Goal: Task Accomplishment & Management: Complete application form

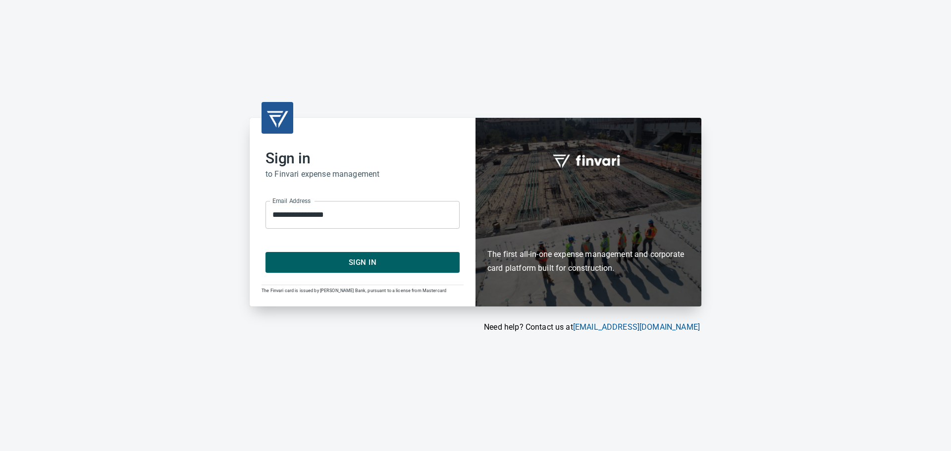
click at [391, 258] on span "Sign In" at bounding box center [362, 262] width 172 height 13
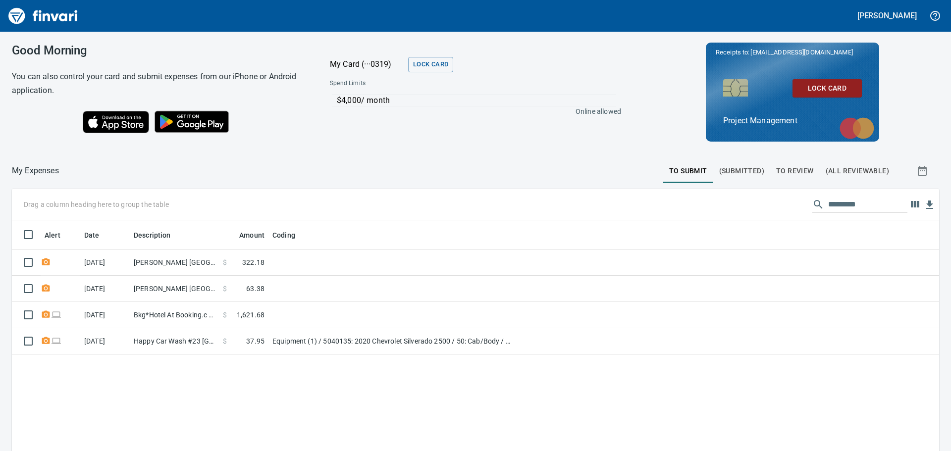
scroll to position [335, 912]
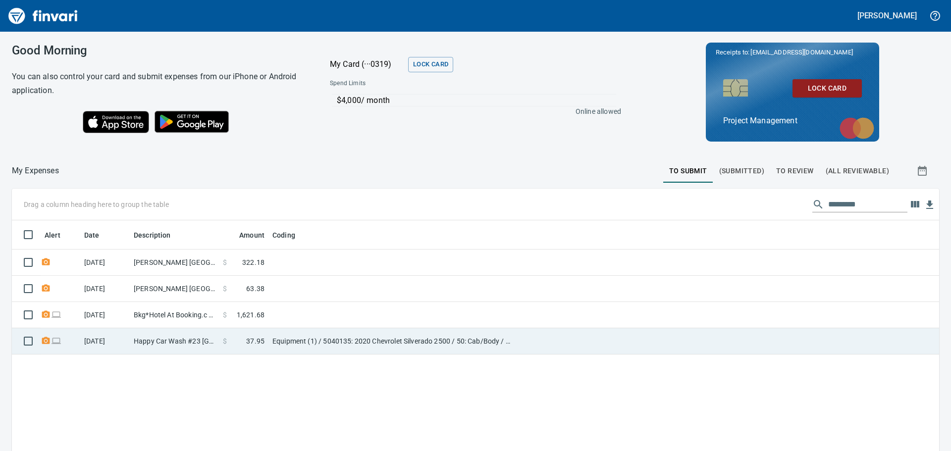
click at [193, 342] on td "Happy Car Wash #23 [GEOGRAPHIC_DATA] [GEOGRAPHIC_DATA]" at bounding box center [174, 341] width 89 height 26
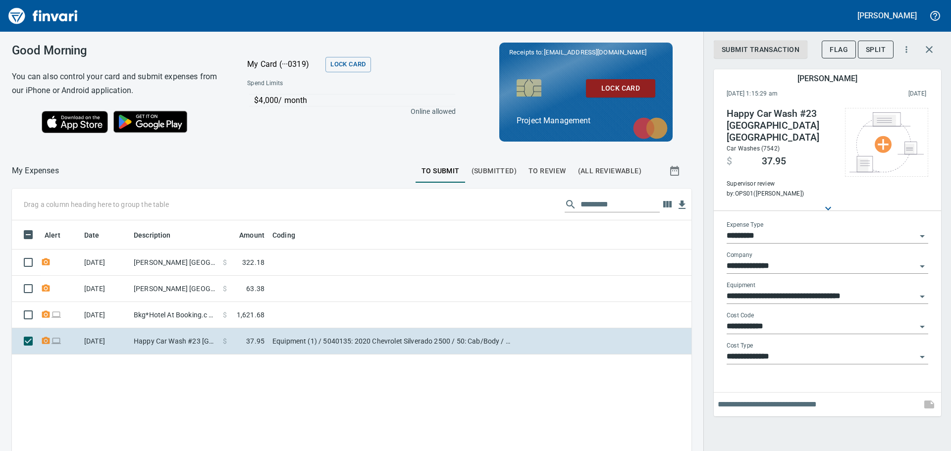
scroll to position [335, 665]
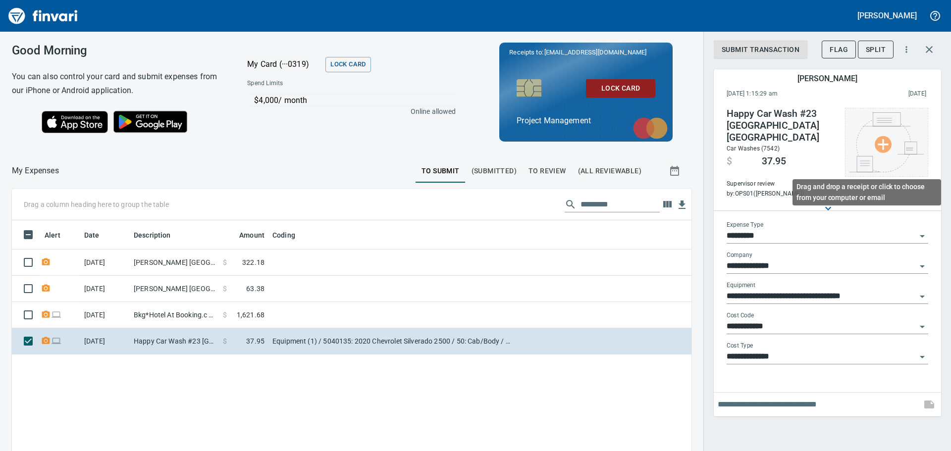
click at [882, 145] on img at bounding box center [886, 142] width 74 height 60
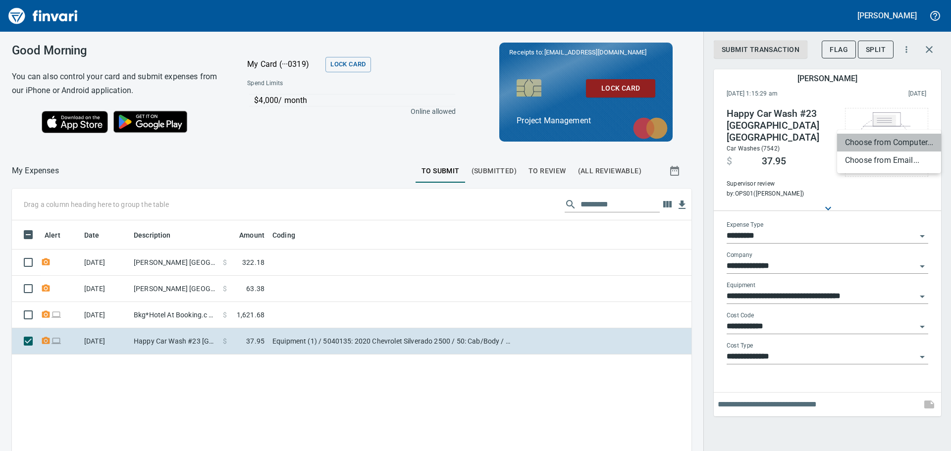
click at [883, 145] on li "Choose from Computer..." at bounding box center [889, 143] width 104 height 18
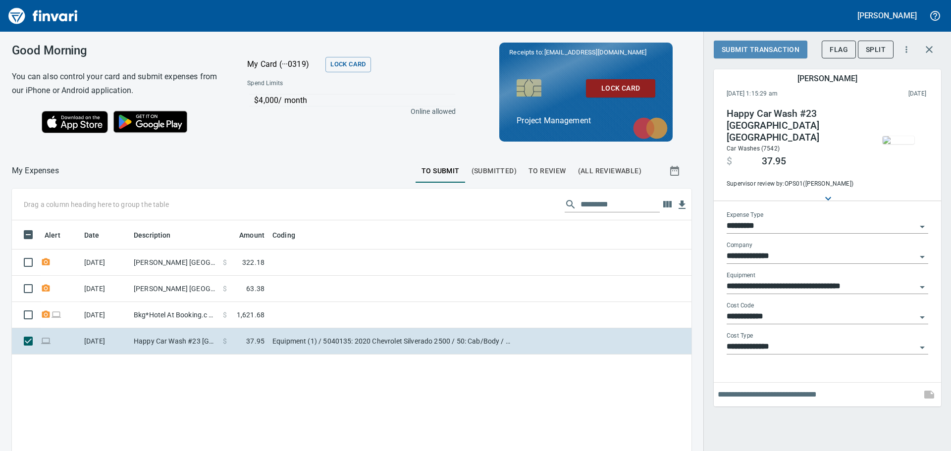
click at [741, 49] on span "Submit Transaction" at bounding box center [761, 50] width 78 height 12
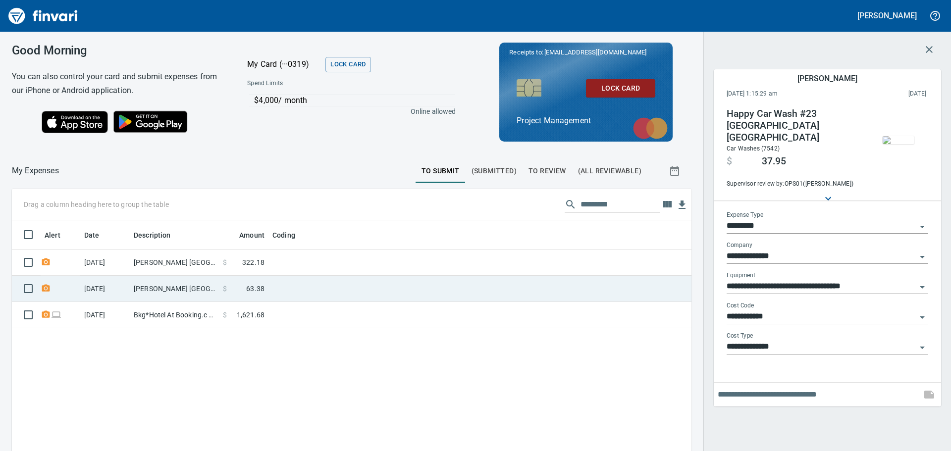
click at [267, 293] on td "$ 63.38" at bounding box center [244, 289] width 50 height 26
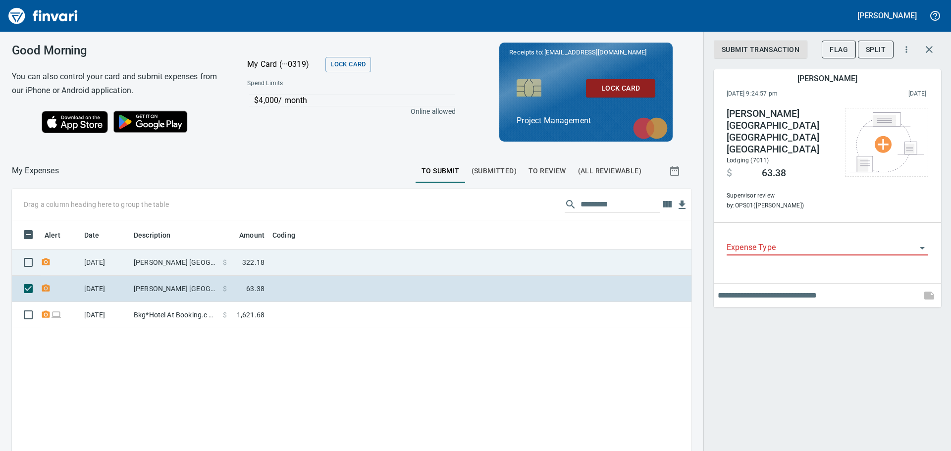
click at [260, 264] on span "322.18" at bounding box center [253, 263] width 22 height 10
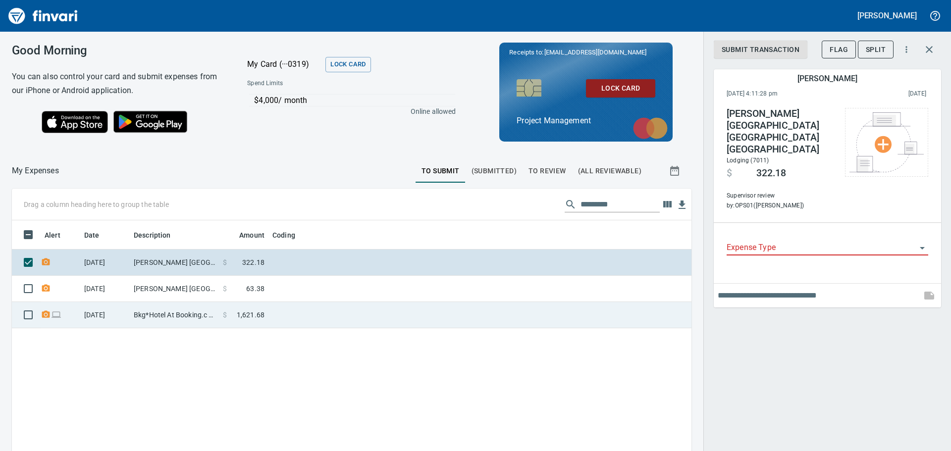
click at [210, 315] on td "Bkg*Hotel At Booking.c [US_STATE][GEOGRAPHIC_DATA]" at bounding box center [174, 315] width 89 height 26
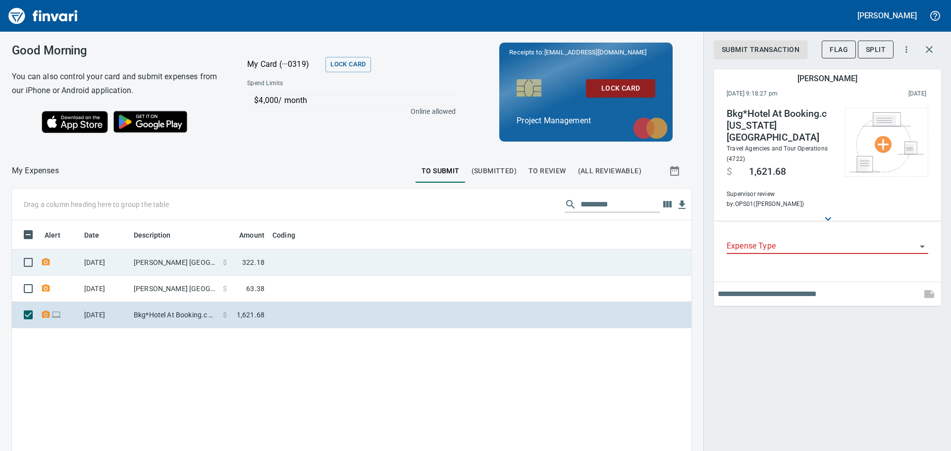
click at [149, 262] on td "[PERSON_NAME] [GEOGRAPHIC_DATA] [GEOGRAPHIC_DATA] [GEOGRAPHIC_DATA]" at bounding box center [174, 263] width 89 height 26
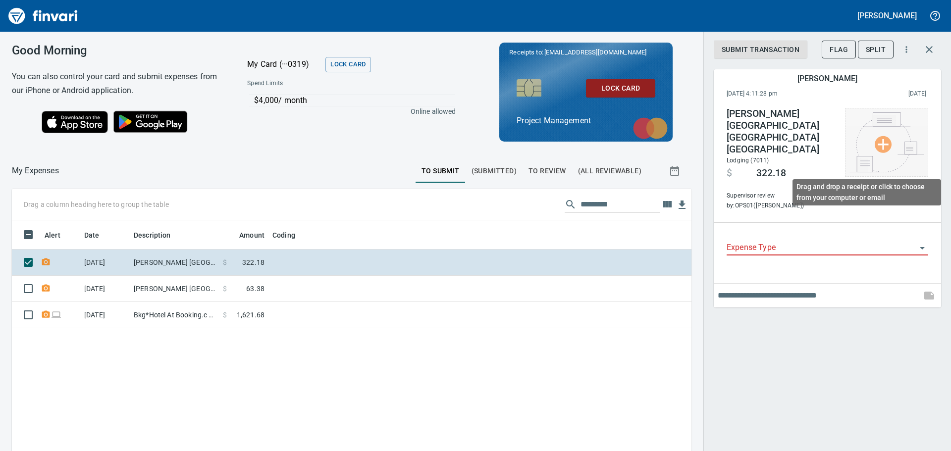
click at [878, 144] on img at bounding box center [886, 142] width 74 height 60
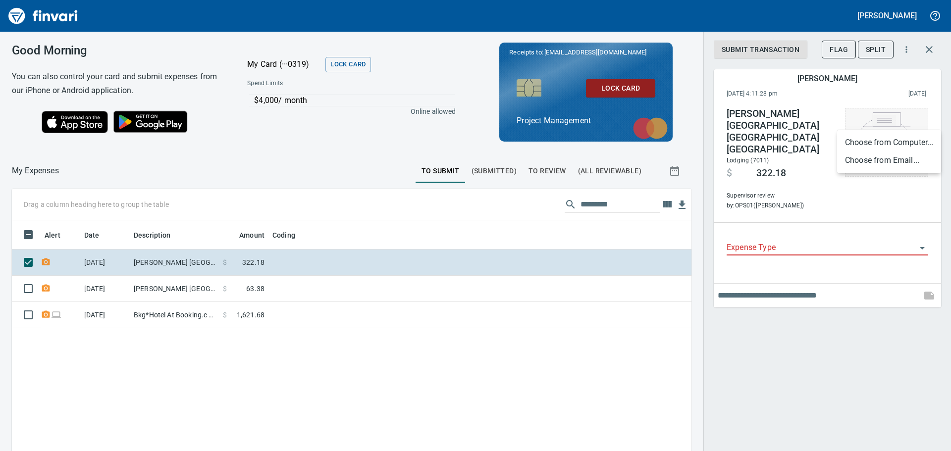
click at [878, 144] on li "Choose from Computer..." at bounding box center [889, 143] width 104 height 18
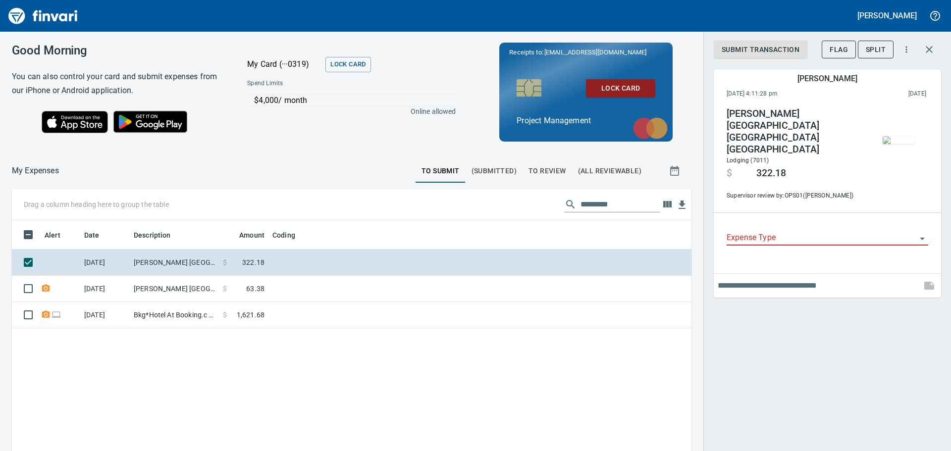
click at [921, 238] on icon "Open" at bounding box center [922, 239] width 5 height 2
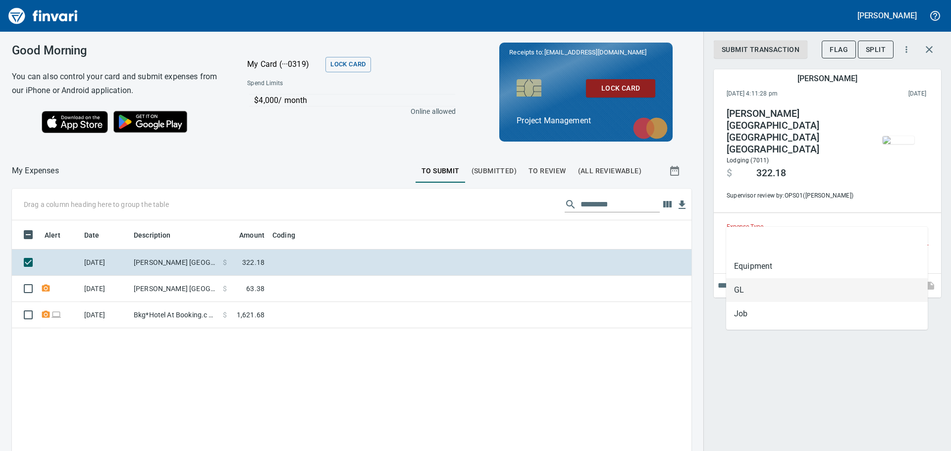
click at [829, 286] on li "GL" at bounding box center [827, 290] width 202 height 24
type input "**"
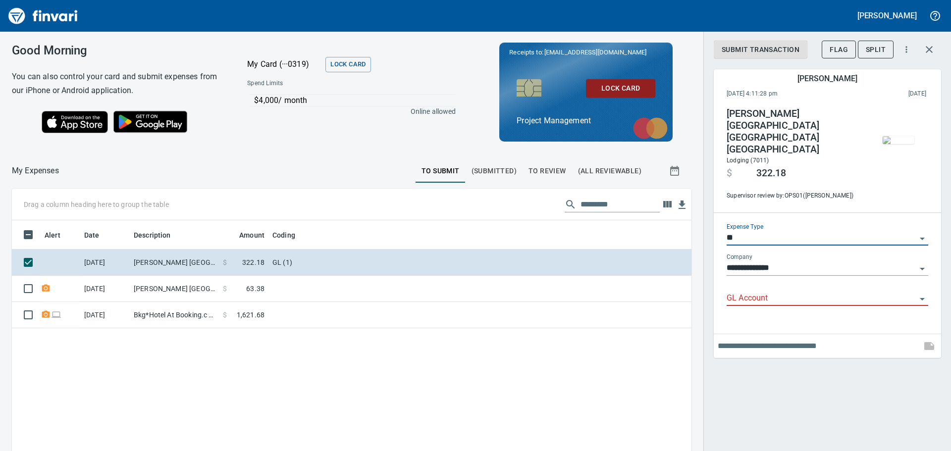
click at [840, 292] on input "GL Account" at bounding box center [822, 299] width 190 height 14
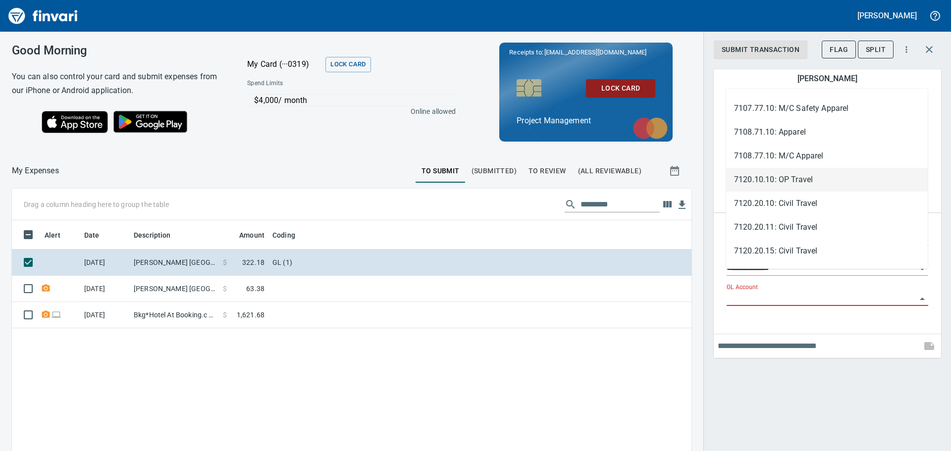
scroll to position [2130, 0]
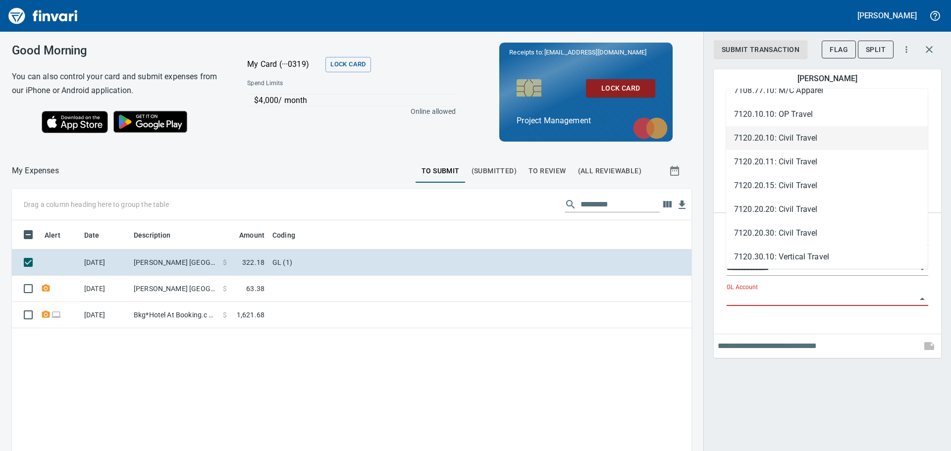
click at [848, 140] on li "7120.20.10: Civil Travel" at bounding box center [827, 138] width 202 height 24
type input "**********"
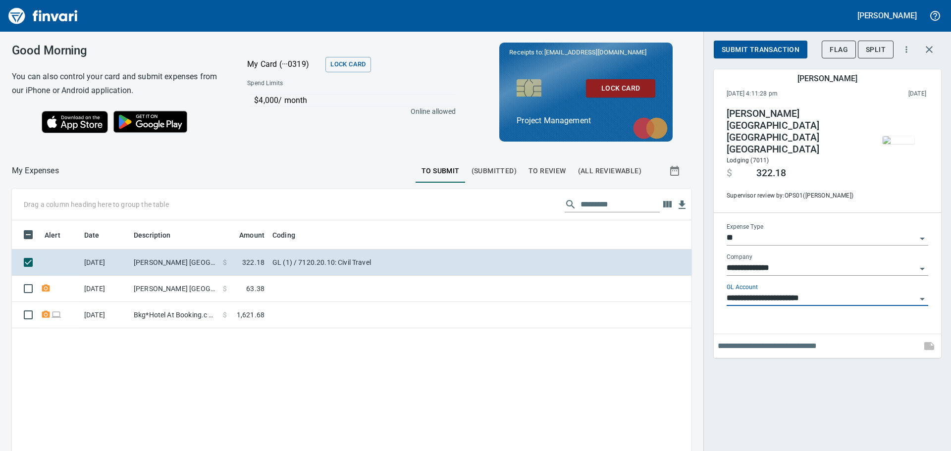
click at [784, 53] on span "Submit Transaction" at bounding box center [761, 50] width 78 height 12
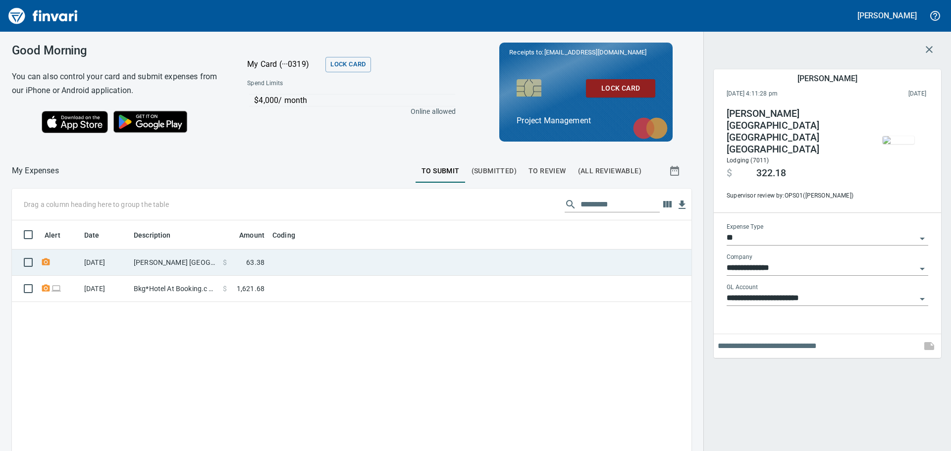
click at [155, 261] on td "[PERSON_NAME] [GEOGRAPHIC_DATA] [GEOGRAPHIC_DATA] [GEOGRAPHIC_DATA]" at bounding box center [174, 263] width 89 height 26
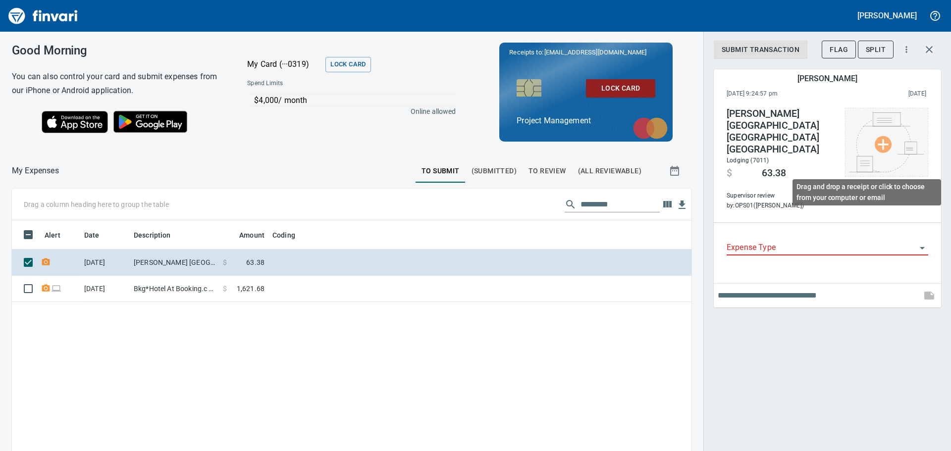
click at [877, 140] on img at bounding box center [886, 142] width 74 height 60
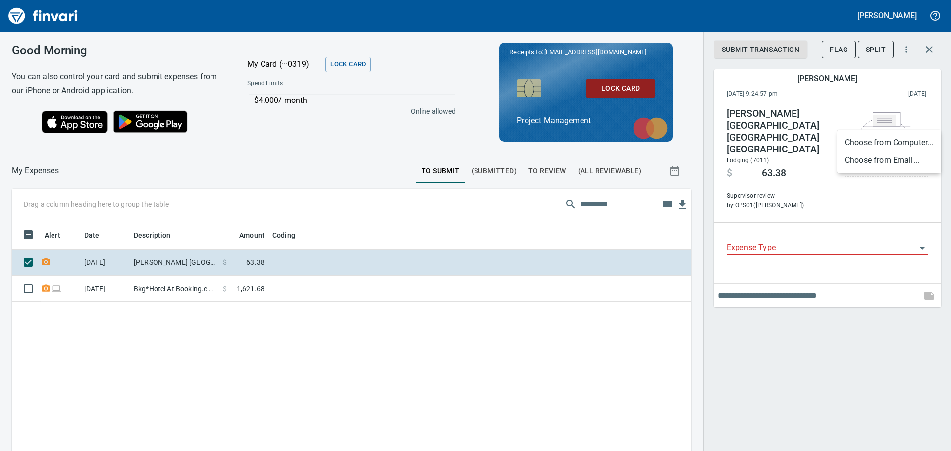
click at [890, 146] on li "Choose from Computer..." at bounding box center [889, 143] width 104 height 18
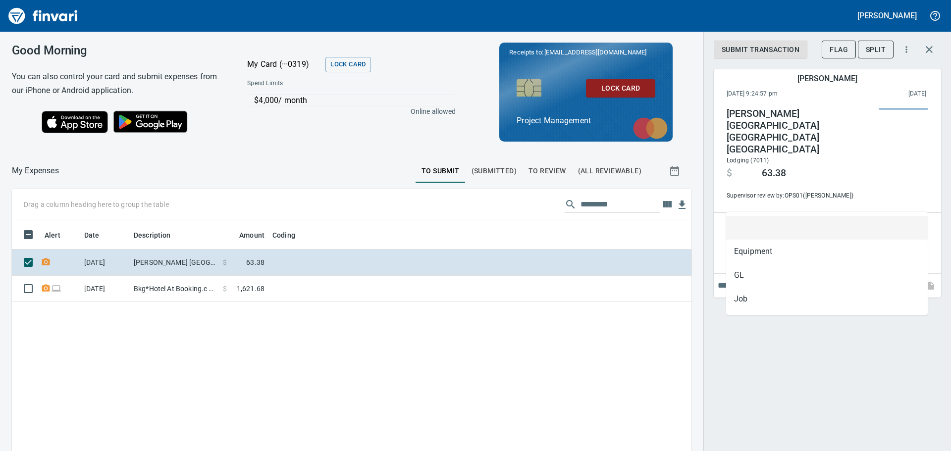
click at [820, 231] on input "Expense Type" at bounding box center [822, 238] width 190 height 14
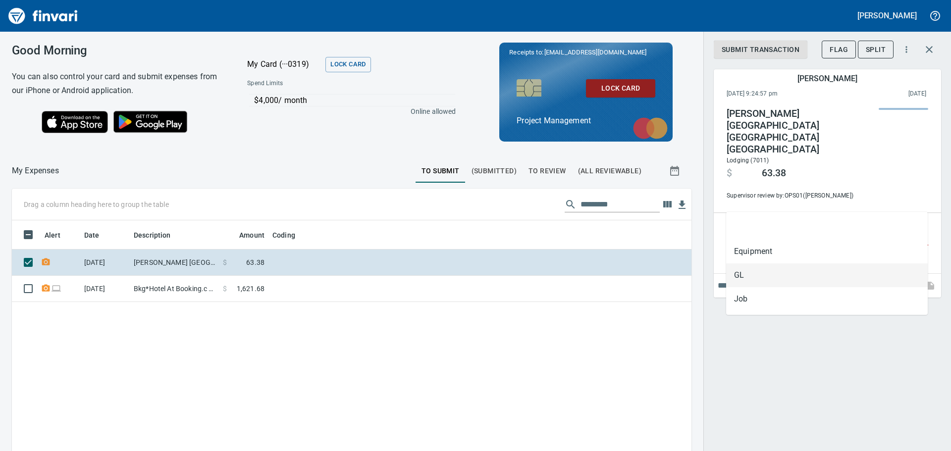
click at [789, 271] on li "GL" at bounding box center [827, 276] width 202 height 24
type input "**"
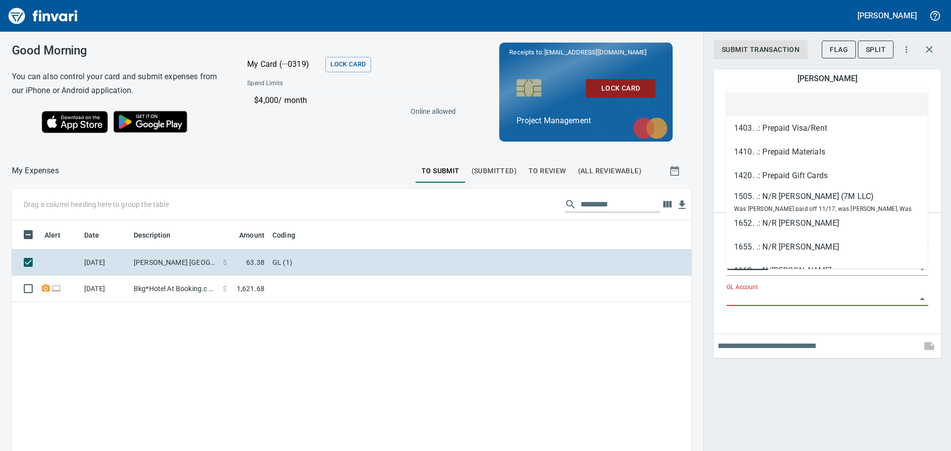
click at [801, 292] on input "GL Account" at bounding box center [822, 299] width 190 height 14
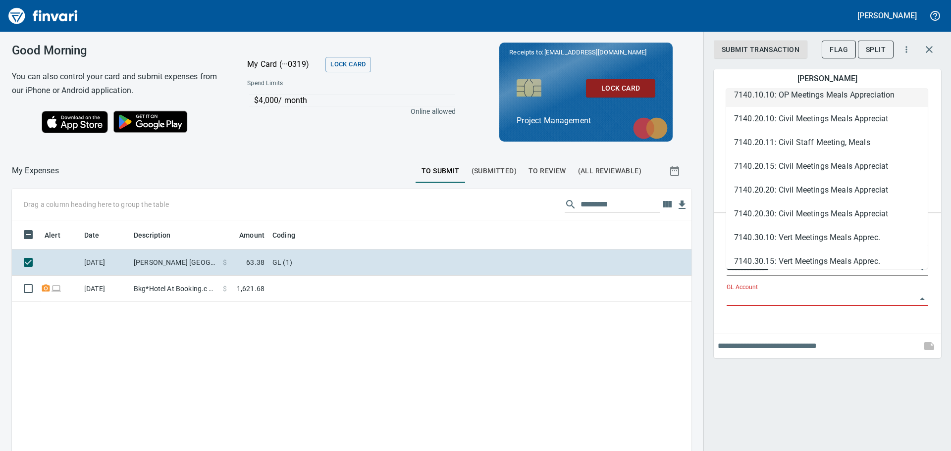
scroll to position [3351, 0]
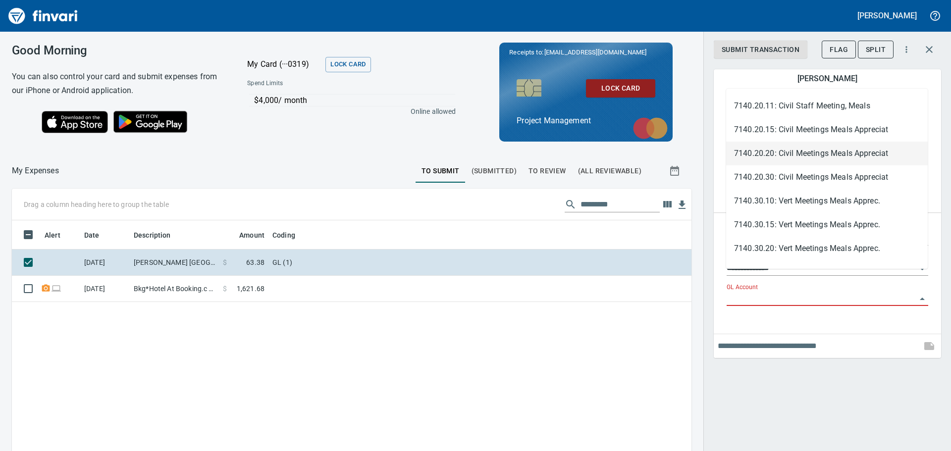
click at [859, 153] on li "7140.20.20: Civil Meetings Meals Appreciat" at bounding box center [827, 154] width 202 height 24
type input "**********"
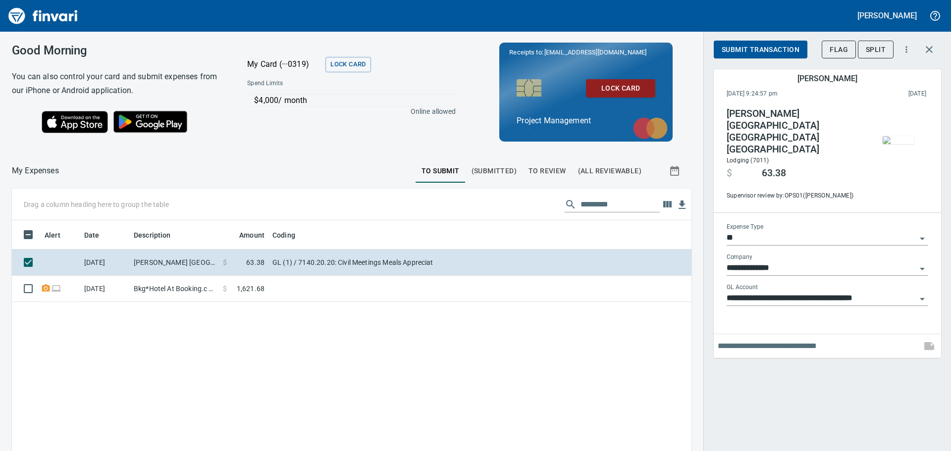
click at [766, 326] on div at bounding box center [827, 328] width 227 height 4
click at [760, 338] on input "text" at bounding box center [818, 346] width 200 height 16
click at [748, 338] on input "**********" at bounding box center [818, 346] width 200 height 16
type input "**********"
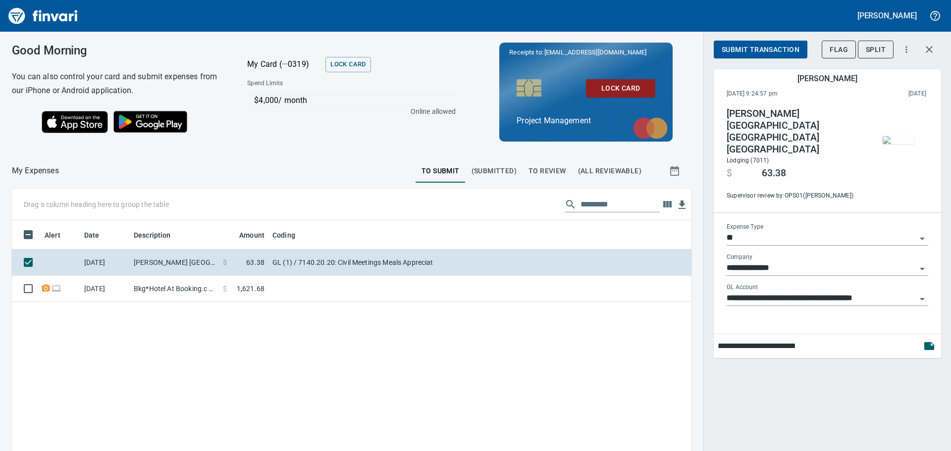
click at [746, 49] on span "Submit Transaction" at bounding box center [761, 50] width 78 height 12
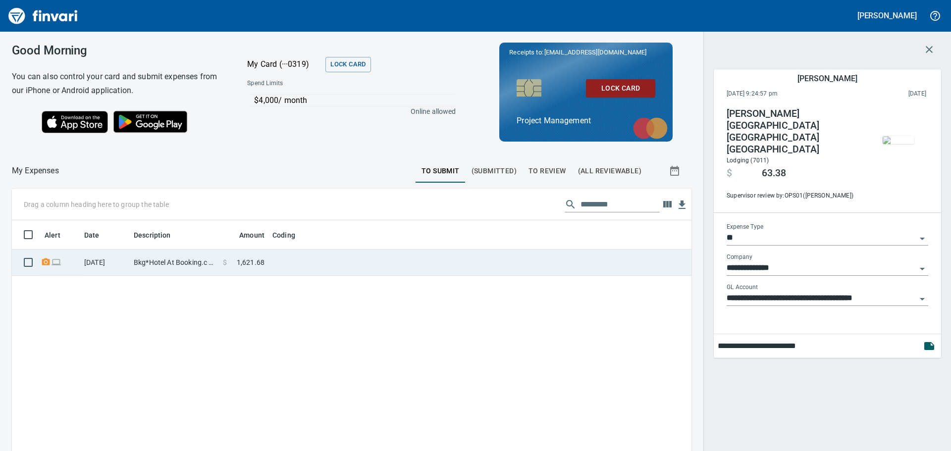
click at [147, 263] on td "Bkg*Hotel At Booking.c [US_STATE][GEOGRAPHIC_DATA]" at bounding box center [174, 263] width 89 height 26
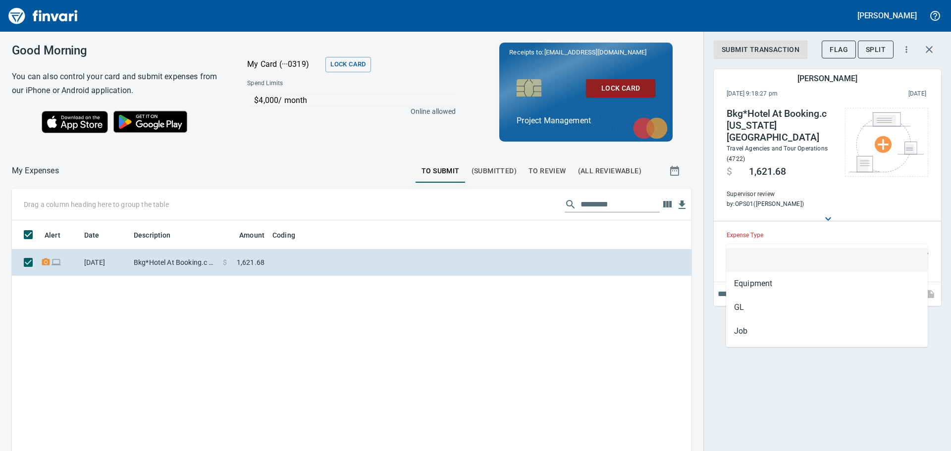
click at [840, 240] on input "Expense Type" at bounding box center [822, 247] width 190 height 14
click at [803, 305] on li "GL" at bounding box center [827, 308] width 202 height 24
type input "**"
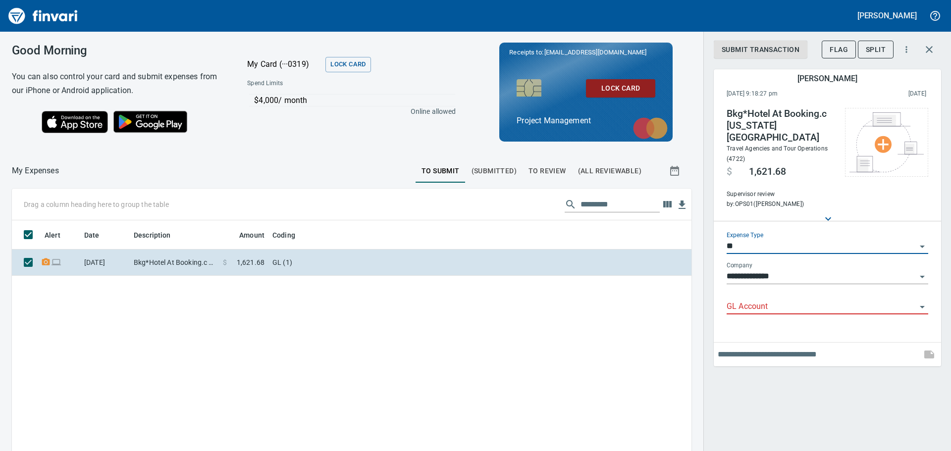
click at [803, 300] on input "GL Account" at bounding box center [822, 307] width 190 height 14
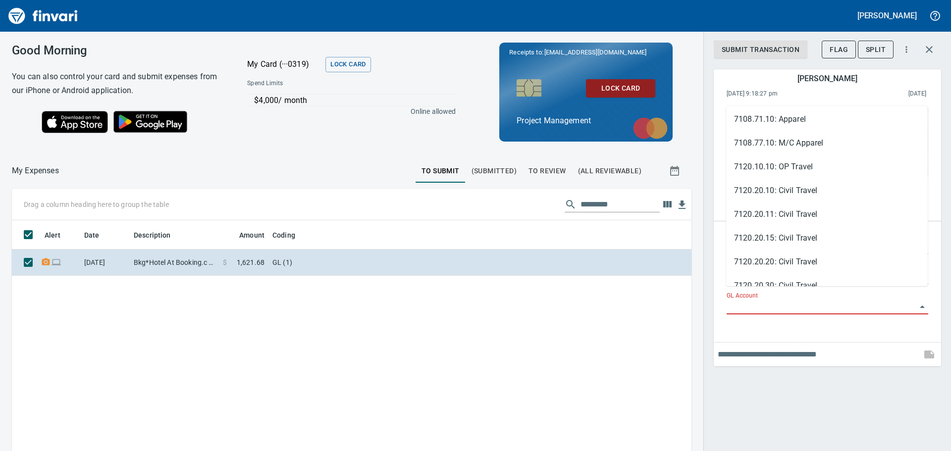
scroll to position [2130, 0]
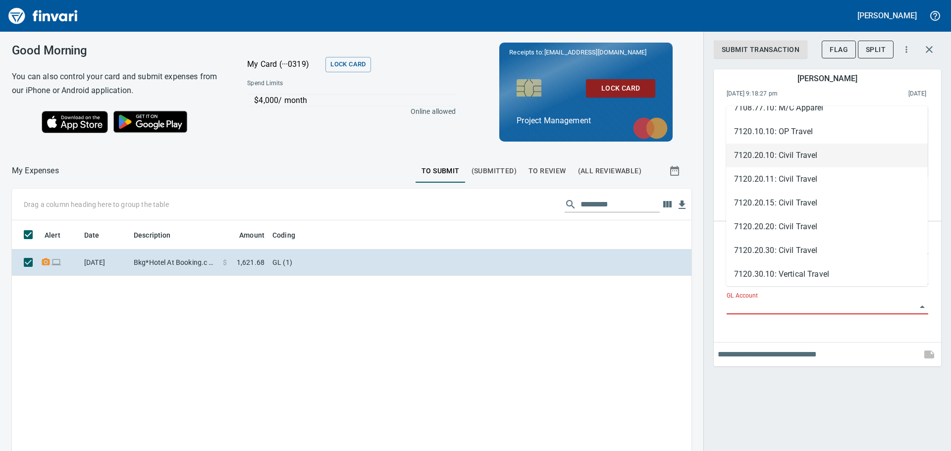
click at [806, 156] on li "7120.20.10: Civil Travel" at bounding box center [827, 156] width 202 height 24
type input "**********"
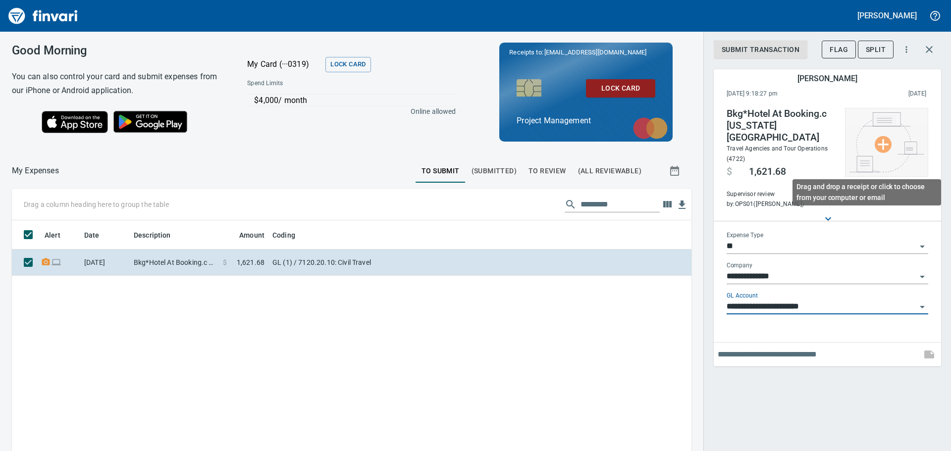
scroll to position [335, 665]
click at [888, 151] on img at bounding box center [886, 142] width 74 height 60
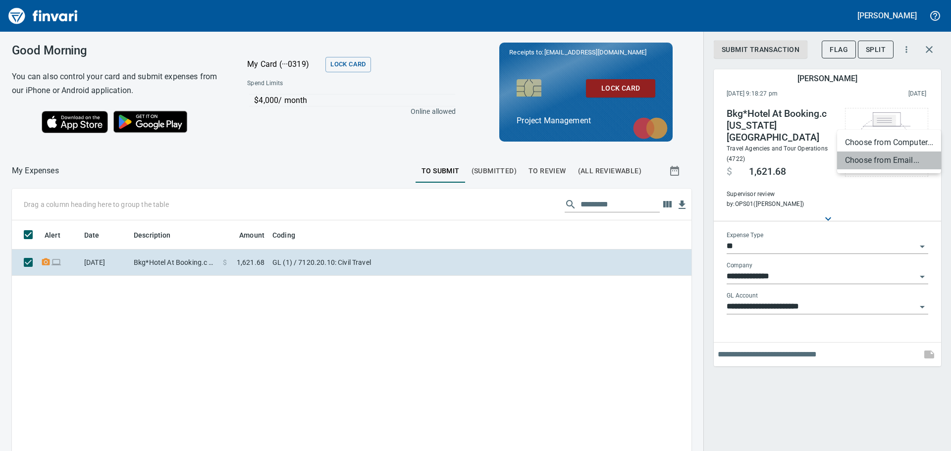
click at [887, 158] on li "Choose from Email..." at bounding box center [889, 161] width 104 height 18
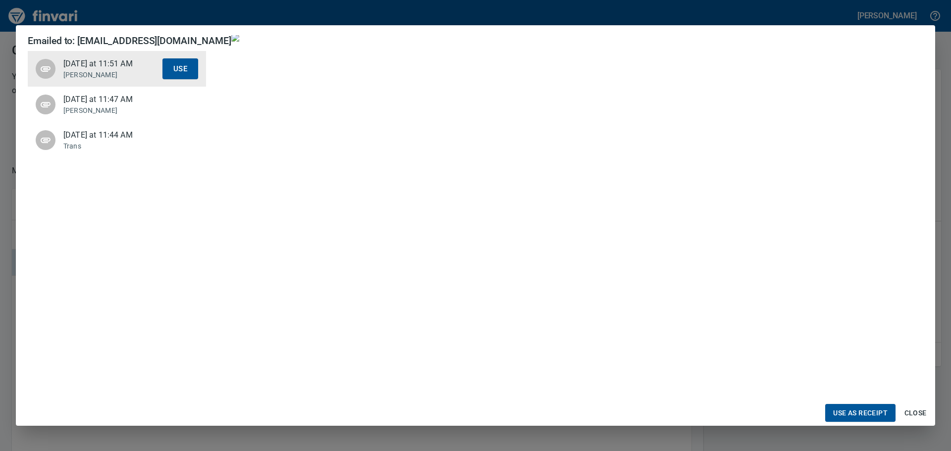
scroll to position [0, 0]
click at [87, 111] on p "[PERSON_NAME]" at bounding box center [112, 111] width 99 height 10
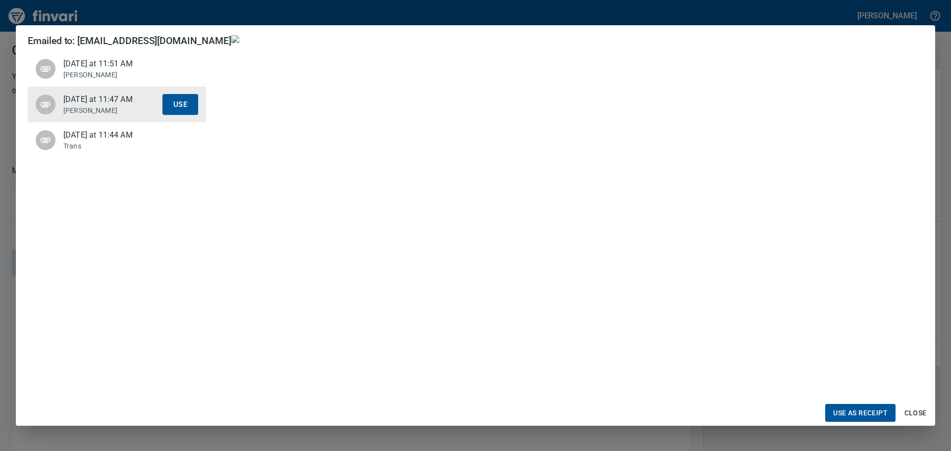
click at [94, 140] on span "[DATE] at 11:44 AM" at bounding box center [112, 135] width 99 height 12
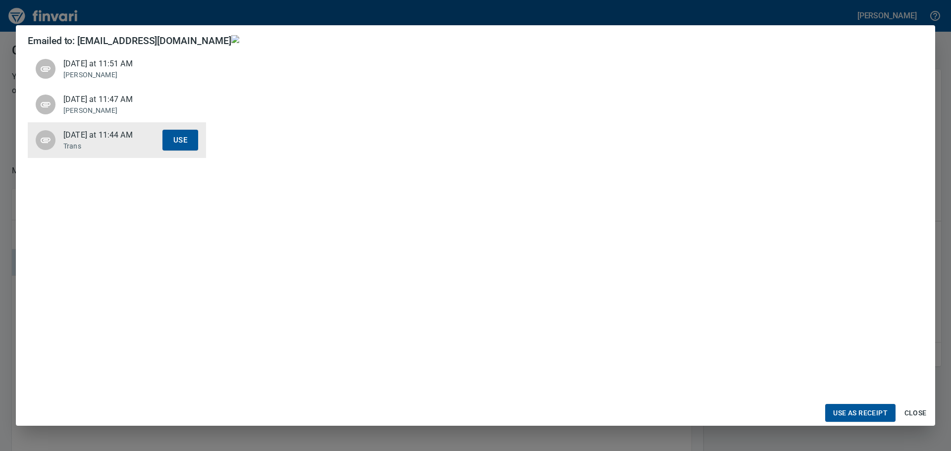
click at [915, 414] on span "Close" at bounding box center [915, 413] width 24 height 12
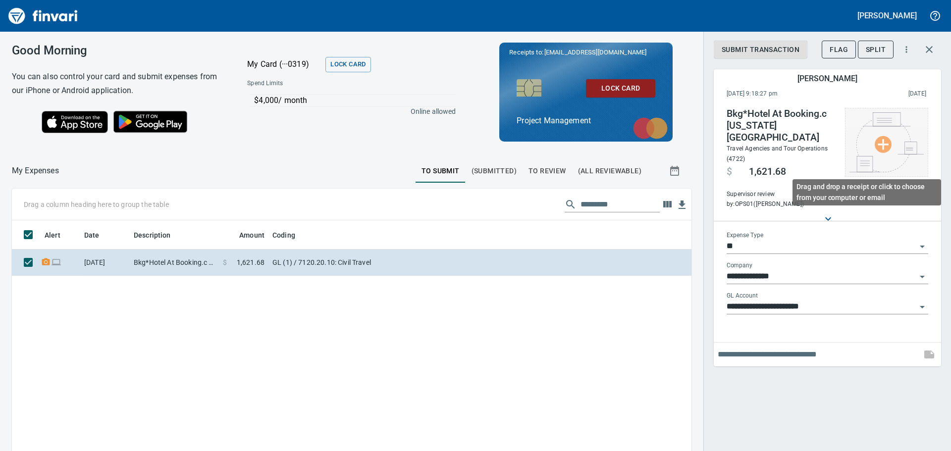
scroll to position [335, 665]
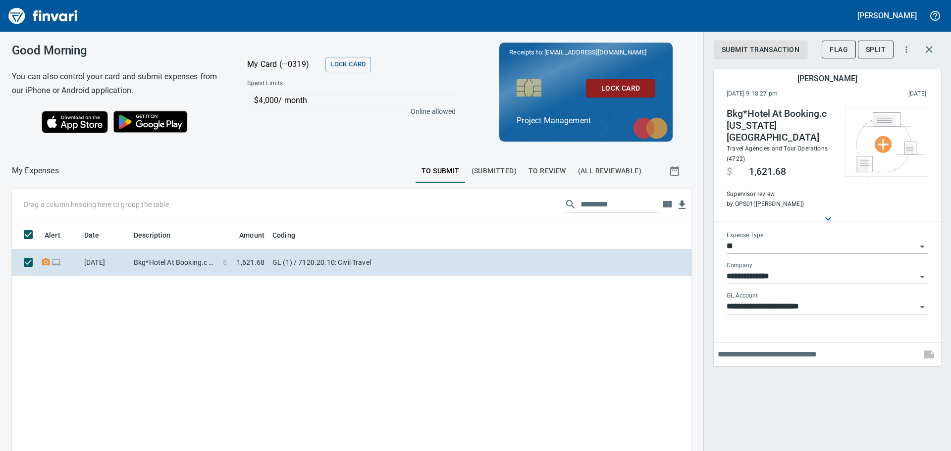
drag, startPoint x: 893, startPoint y: 141, endPoint x: 797, endPoint y: 384, distance: 260.9
click at [795, 401] on div "**********" at bounding box center [827, 225] width 248 height 451
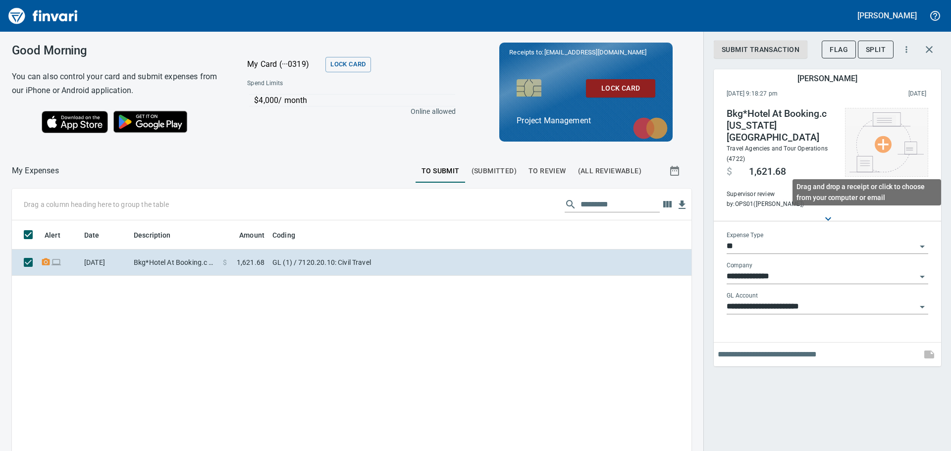
click at [890, 147] on img at bounding box center [886, 142] width 74 height 60
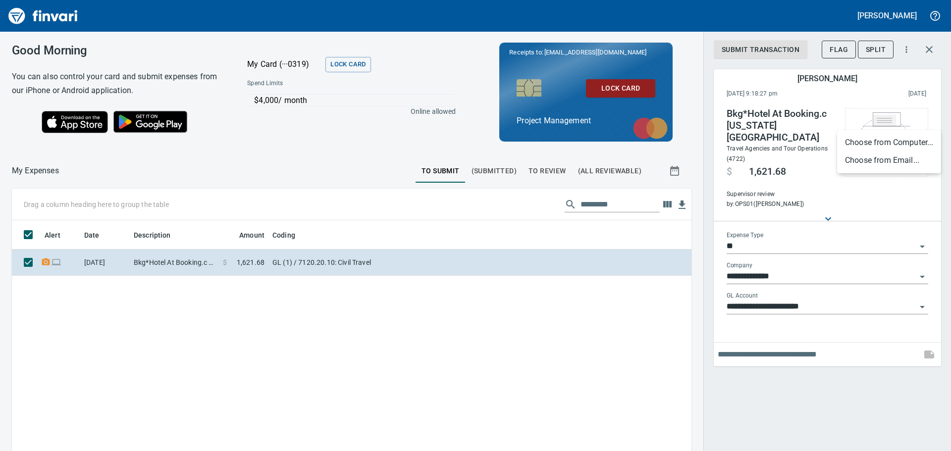
click at [872, 139] on li "Choose from Computer..." at bounding box center [889, 143] width 104 height 18
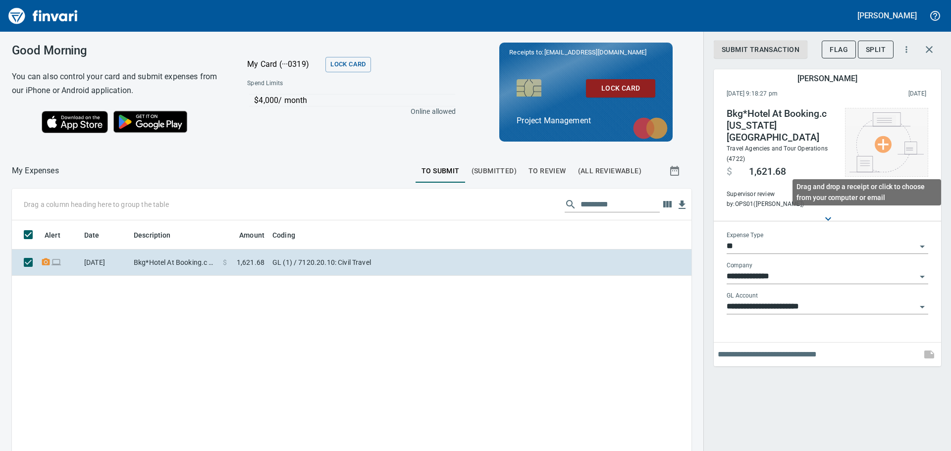
click at [886, 146] on img at bounding box center [886, 142] width 74 height 60
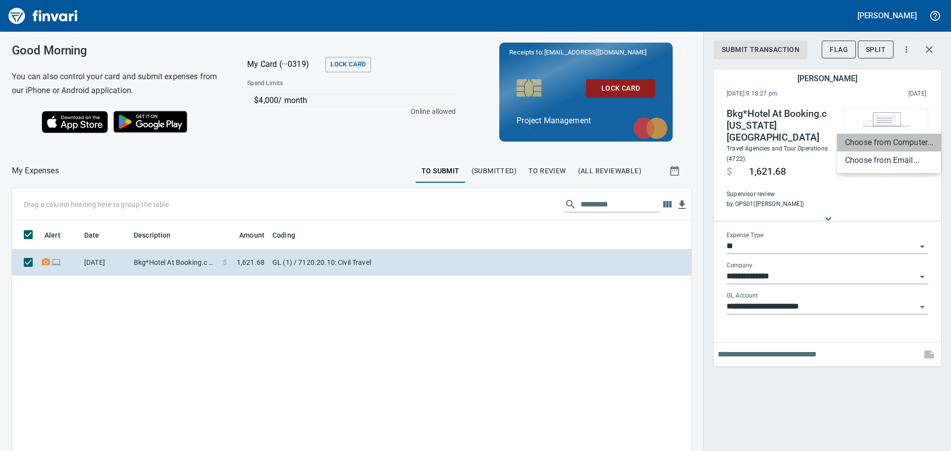
click at [864, 149] on li "Choose from Computer..." at bounding box center [889, 143] width 104 height 18
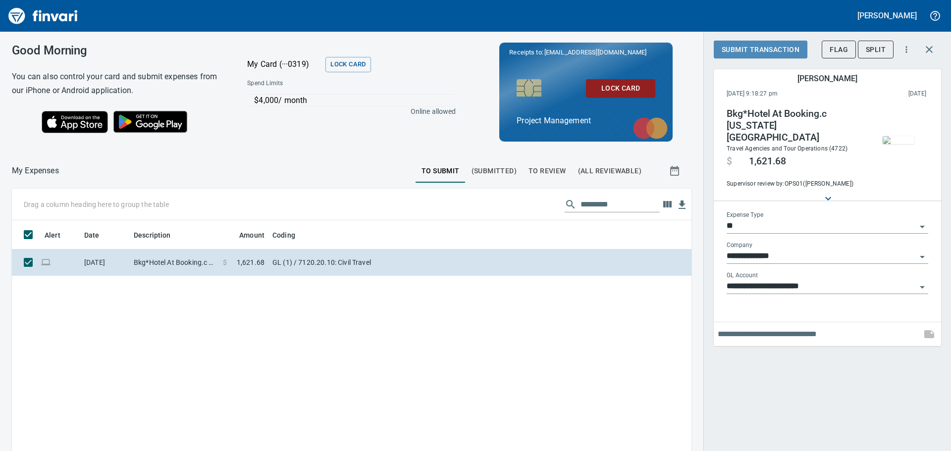
click at [766, 49] on span "Submit Transaction" at bounding box center [761, 50] width 78 height 12
